Goal: Find specific page/section

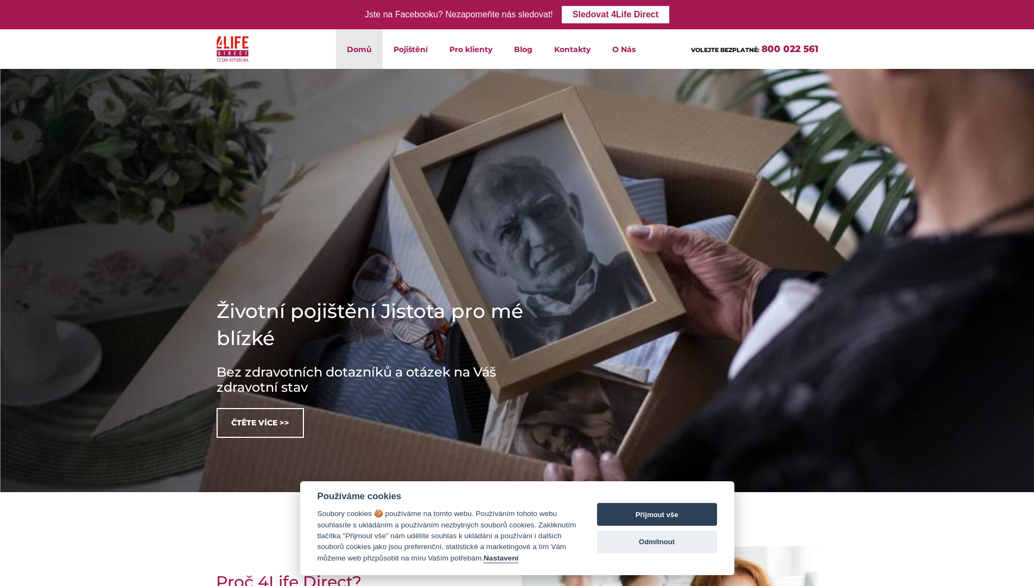
scroll to position [1322, 0]
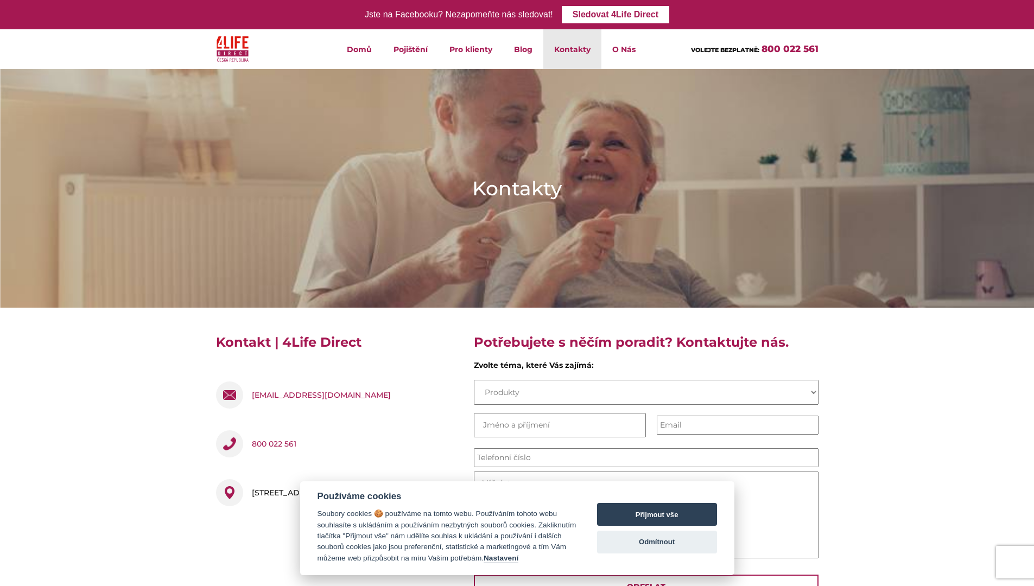
scroll to position [490, 0]
